Goal: Find contact information: Find contact information

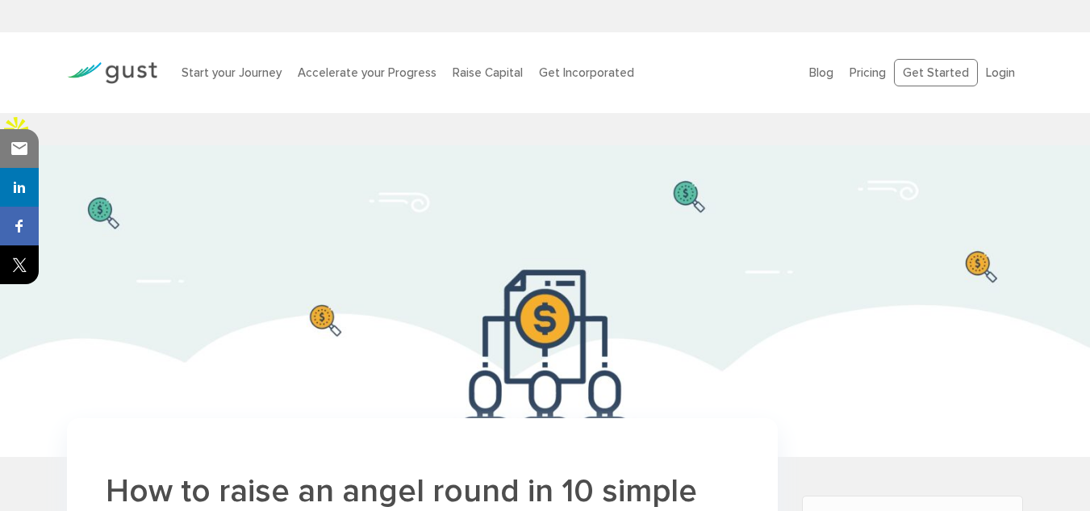
click at [103, 77] on img at bounding box center [112, 73] width 90 height 22
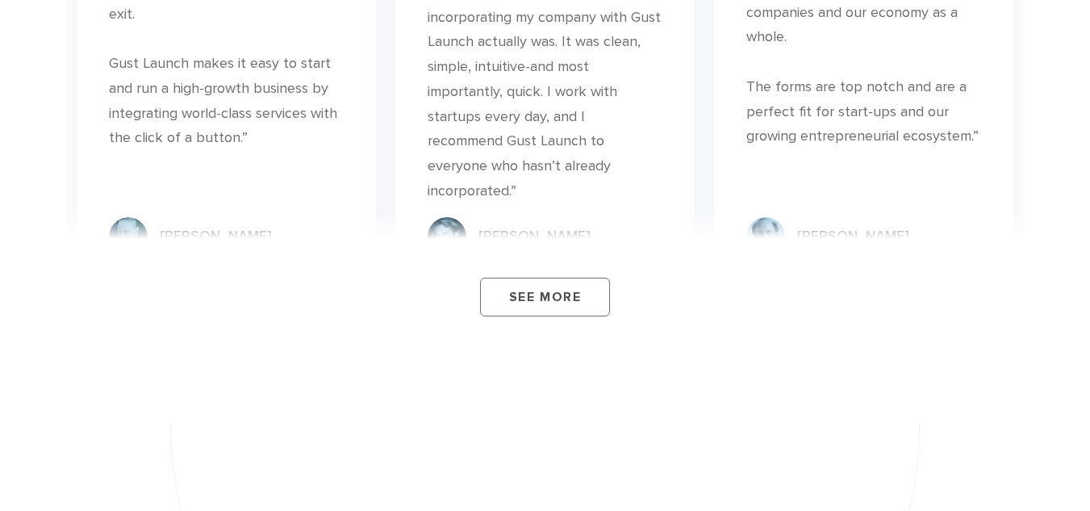
scroll to position [7333, 0]
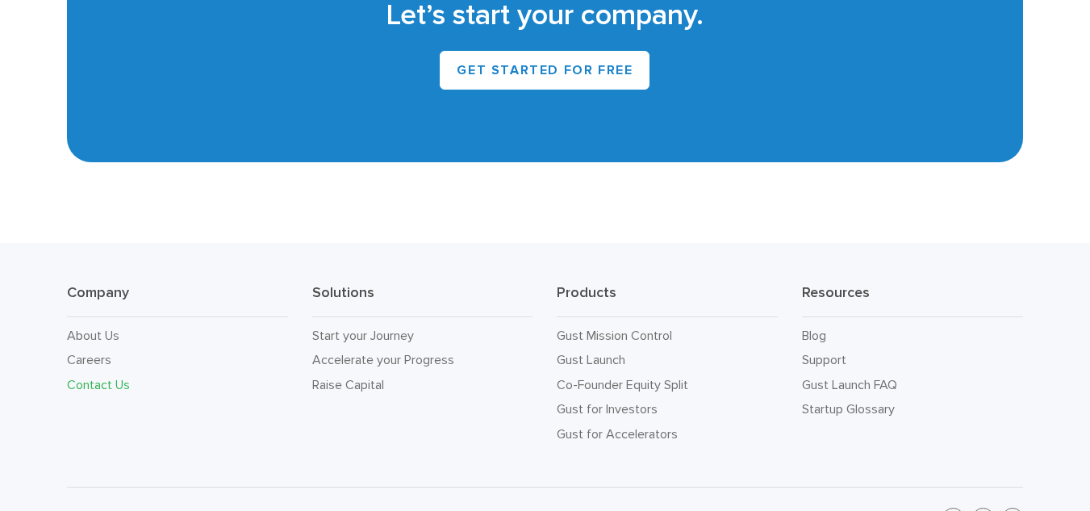
click at [80, 377] on link "Contact Us" at bounding box center [98, 384] width 63 height 15
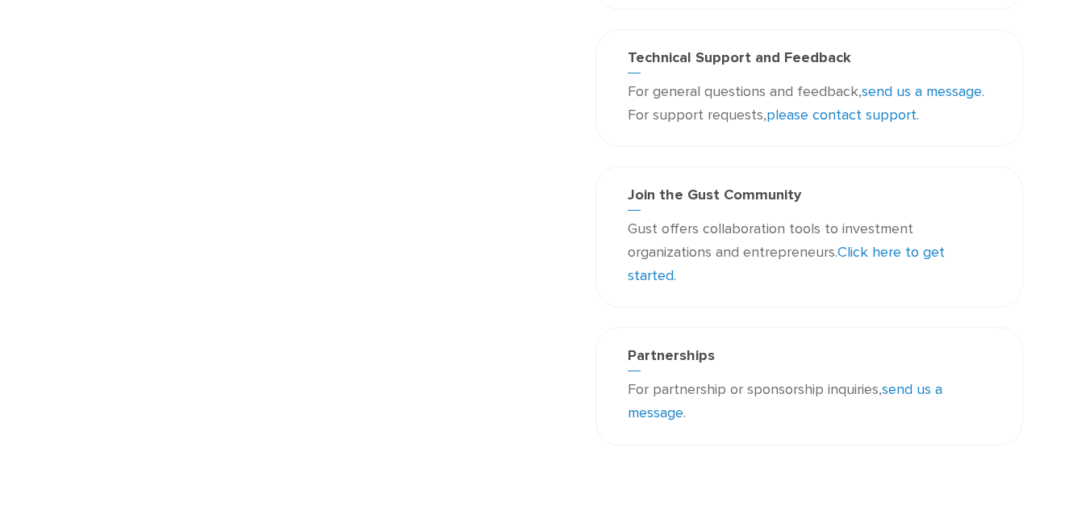
scroll to position [403, 0]
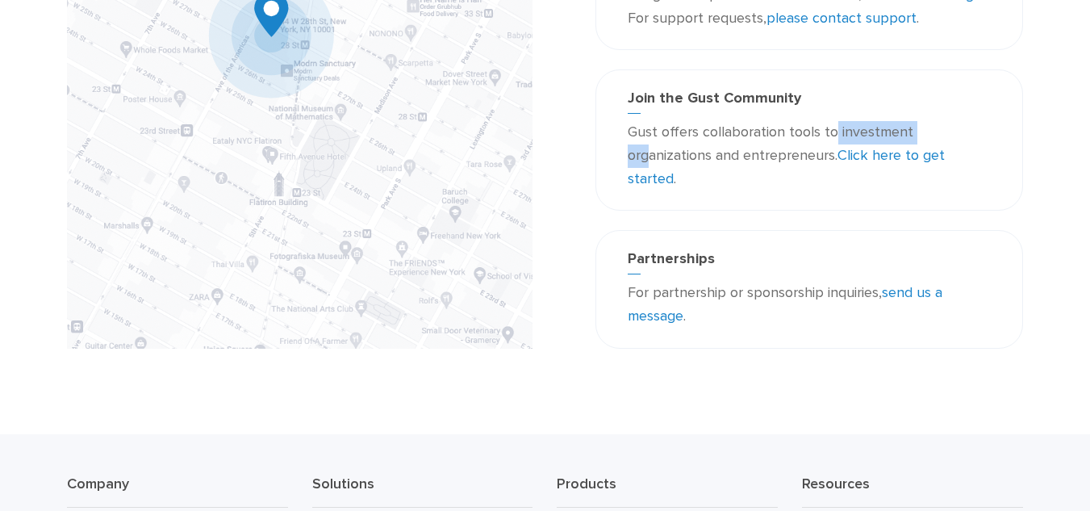
drag, startPoint x: 659, startPoint y: 144, endPoint x: 851, endPoint y: 117, distance: 194.0
click at [849, 117] on div "Join the Gust Community Gust offers collaboration tools to investment organizat…" at bounding box center [809, 140] width 387 height 101
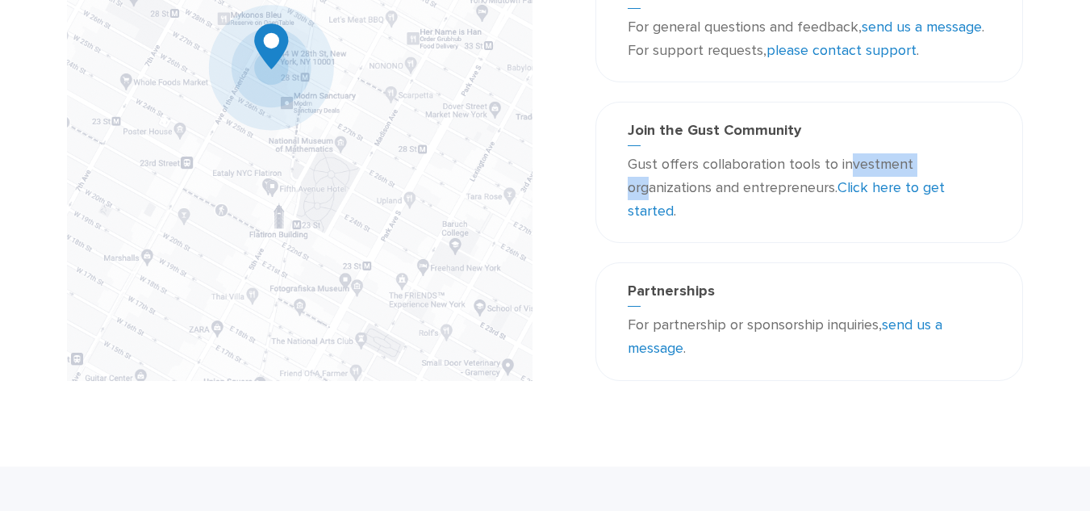
click at [852, 122] on div "Join the Gust Community Gust offers collaboration tools to investment organizat…" at bounding box center [809, 172] width 387 height 101
click at [854, 122] on div "Join the Gust Community Gust offers collaboration tools to investment organizat…" at bounding box center [809, 172] width 387 height 101
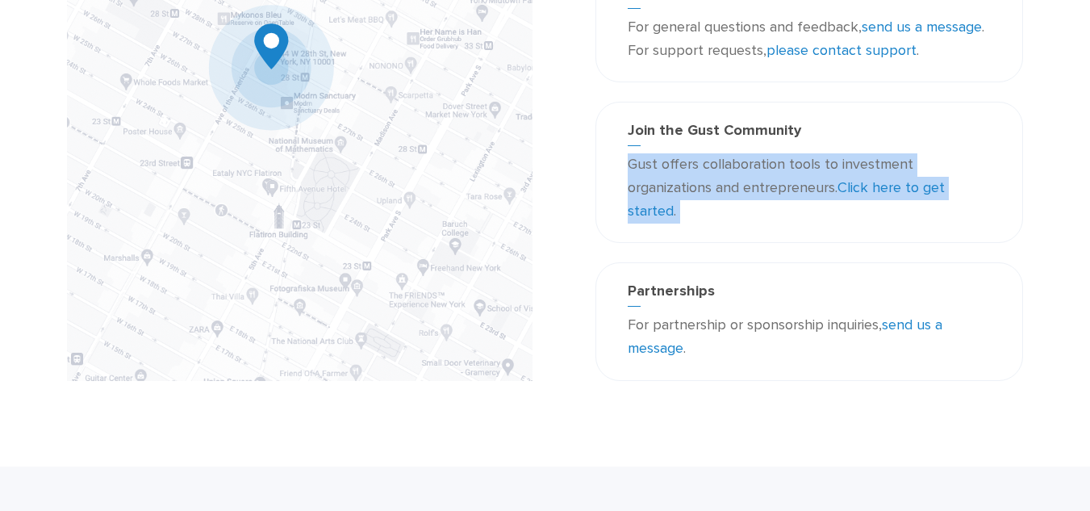
click at [855, 122] on div "Join the Gust Community Gust offers collaboration tools to investment organizat…" at bounding box center [809, 172] width 387 height 101
click at [820, 154] on p "Gust offers collaboration tools to investment organizations and entrepreneurs. …" at bounding box center [809, 187] width 363 height 69
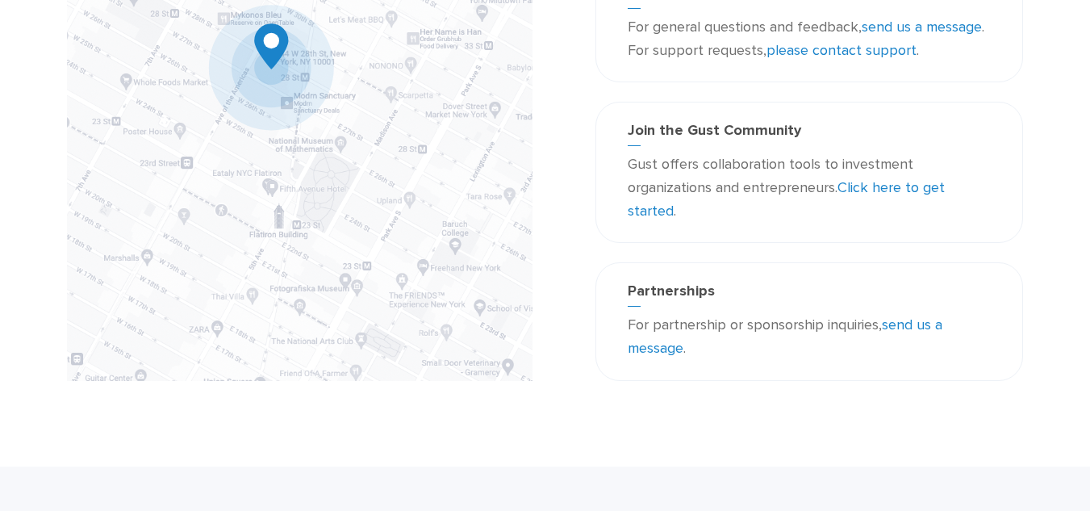
click at [893, 179] on link "Click here to get started" at bounding box center [786, 199] width 317 height 40
click at [928, 316] on link "send us a message" at bounding box center [785, 336] width 315 height 40
drag, startPoint x: 841, startPoint y: 390, endPoint x: 838, endPoint y: 382, distance: 8.4
click at [841, 384] on main "Contact Us Corporate Headquarters Gust, Inc. [STREET_ADDRESS][US_STATE] [EMAIL_…" at bounding box center [545, 104] width 1090 height 725
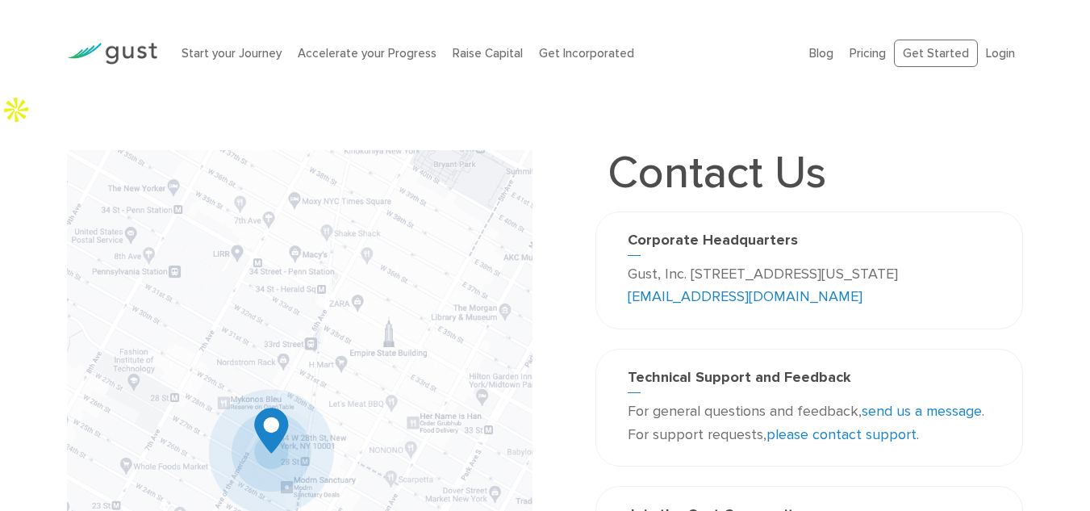
scroll to position [0, 0]
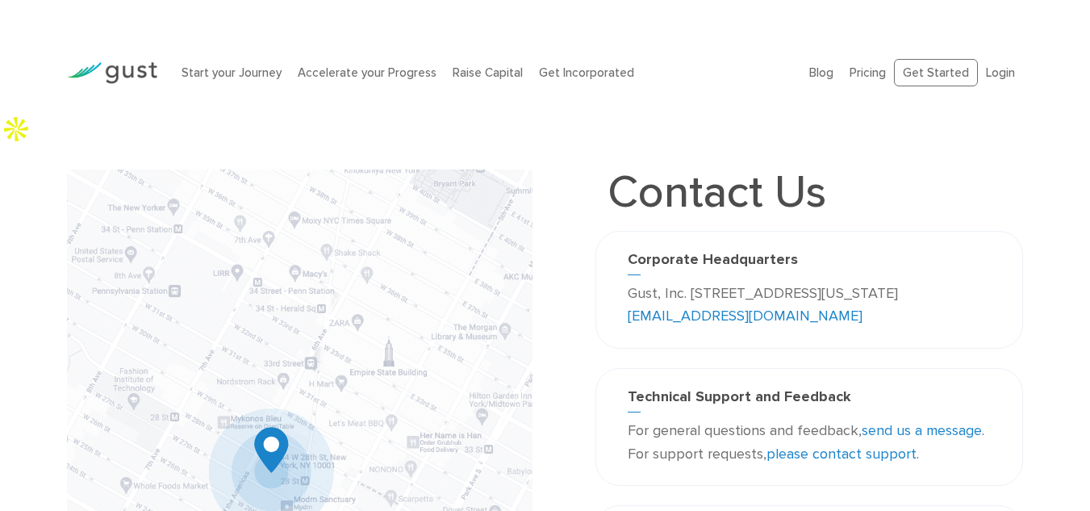
click at [607, 296] on div "Corporate Headquarters Gust, Inc. 188 Grand Street Second Floor New York, NY 10…" at bounding box center [810, 290] width 428 height 118
